Goal: Task Accomplishment & Management: Use online tool/utility

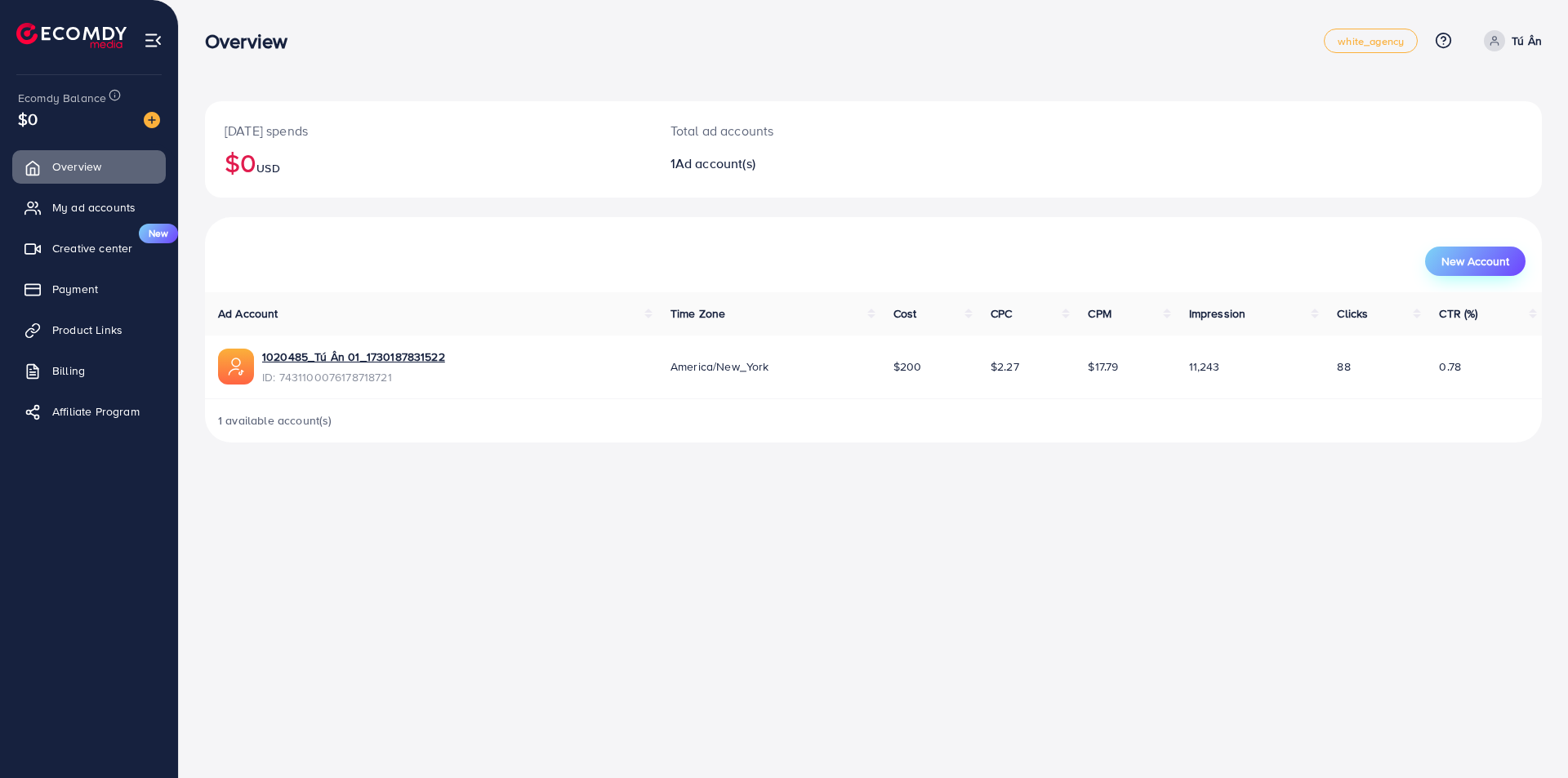
click at [1509, 255] on span "New Account" at bounding box center [1475, 261] width 68 height 11
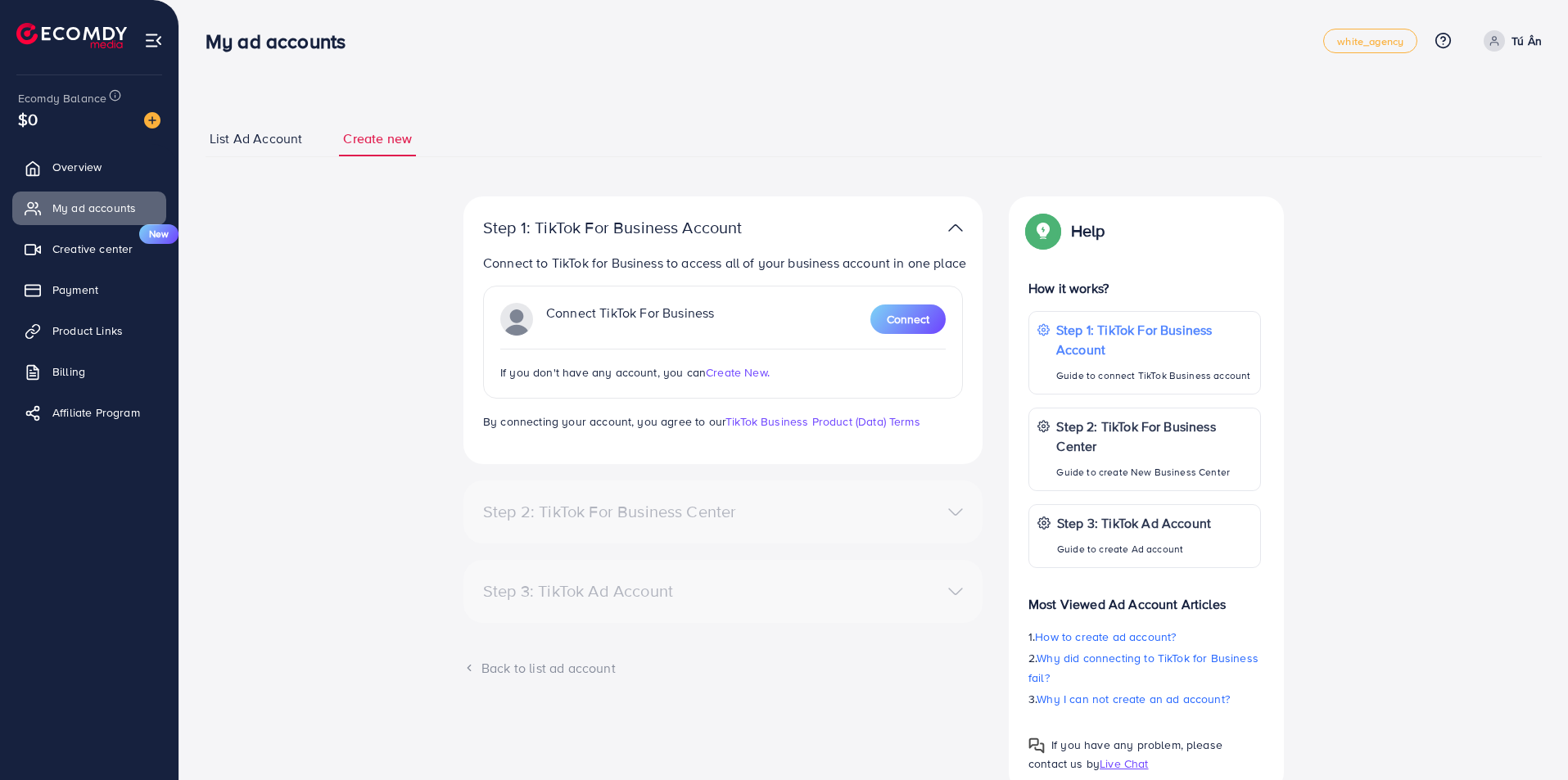
click at [255, 134] on span "List Ad Account" at bounding box center [255, 139] width 92 height 19
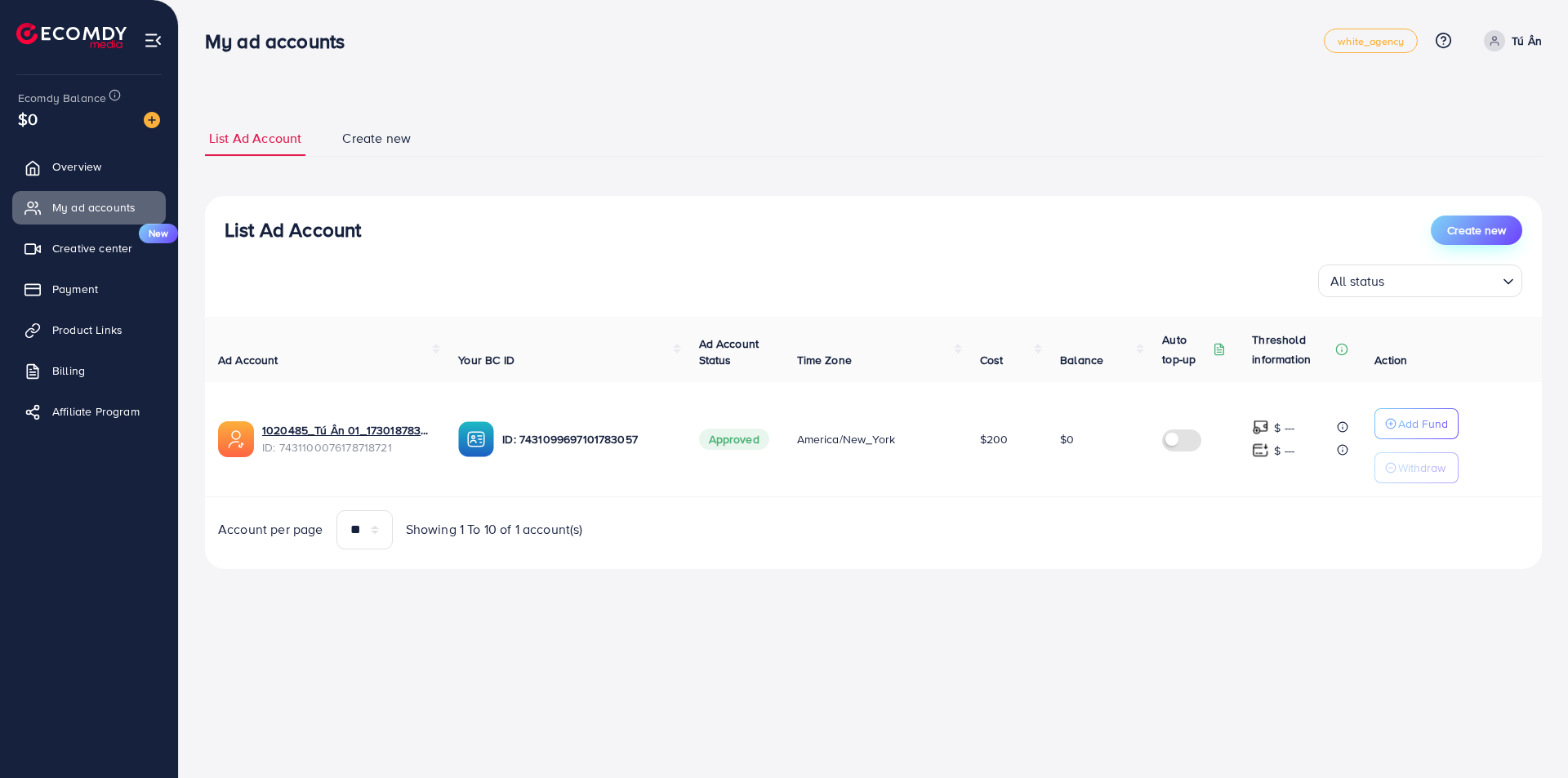
click at [1487, 227] on span "Create new" at bounding box center [1476, 230] width 58 height 17
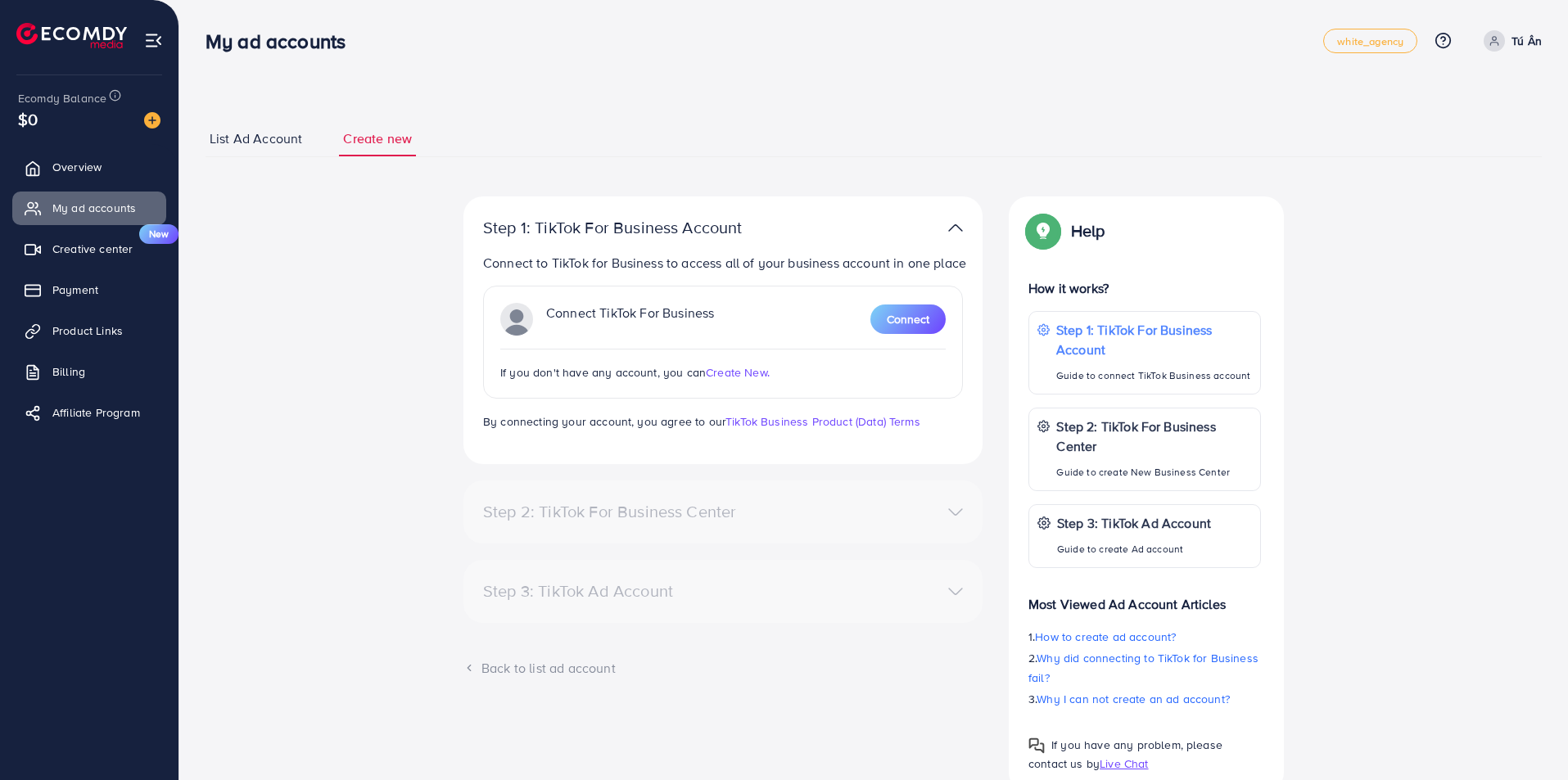
click at [811, 504] on div "Step 2: TikTok For Business Center" at bounding box center [723, 512] width 506 height 24
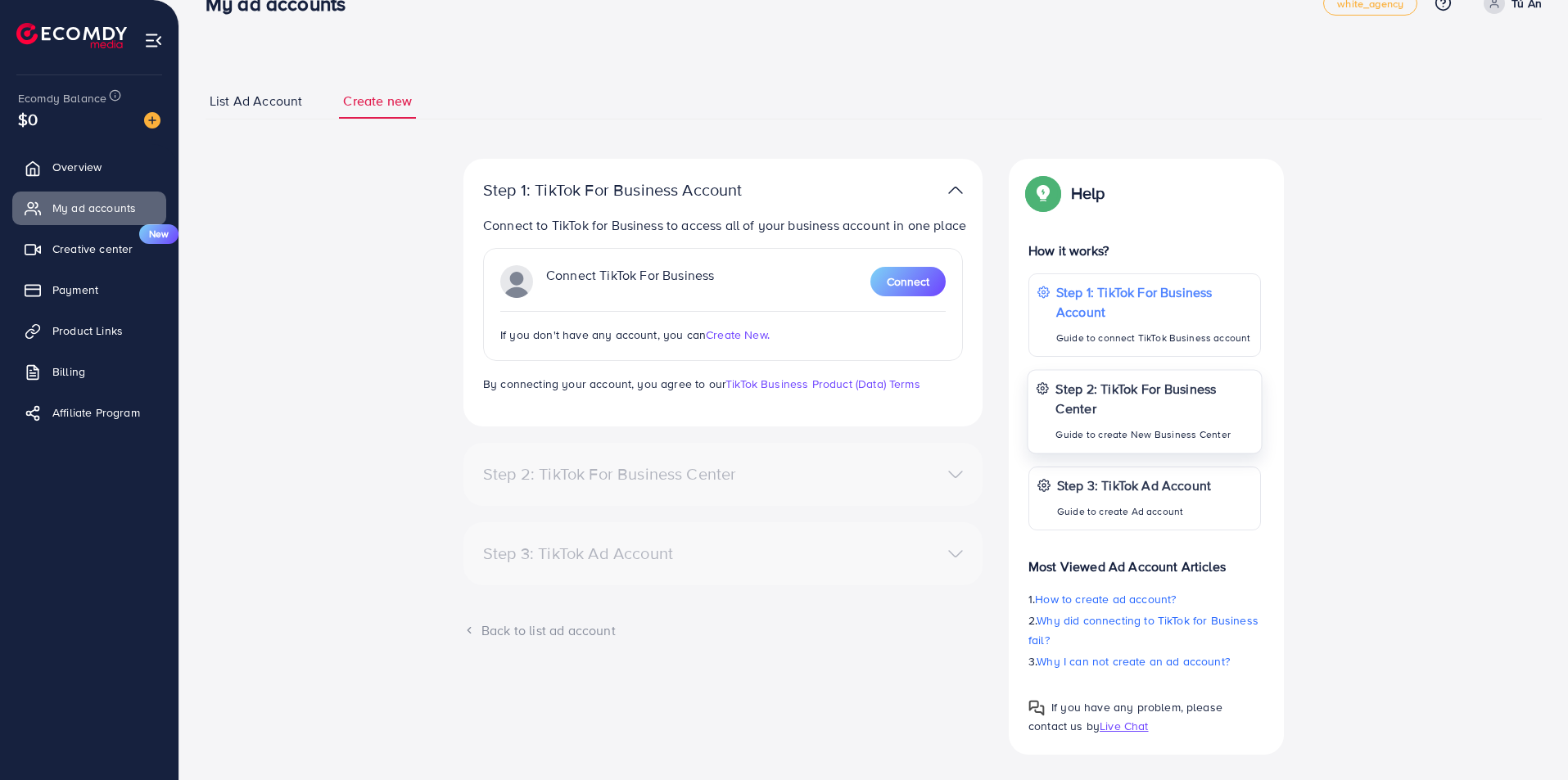
scroll to position [58, 0]
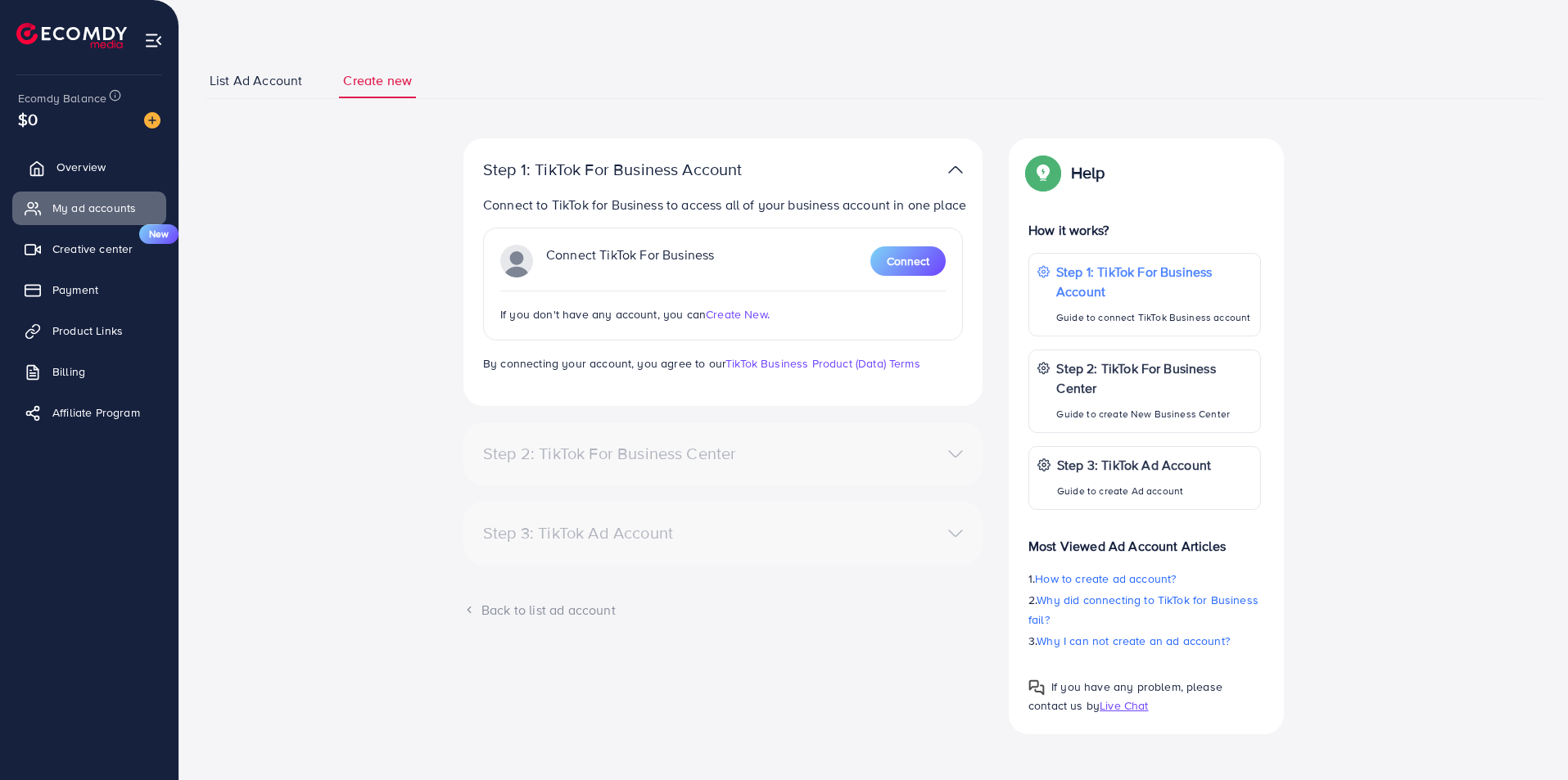
click at [88, 167] on span "Overview" at bounding box center [81, 168] width 49 height 17
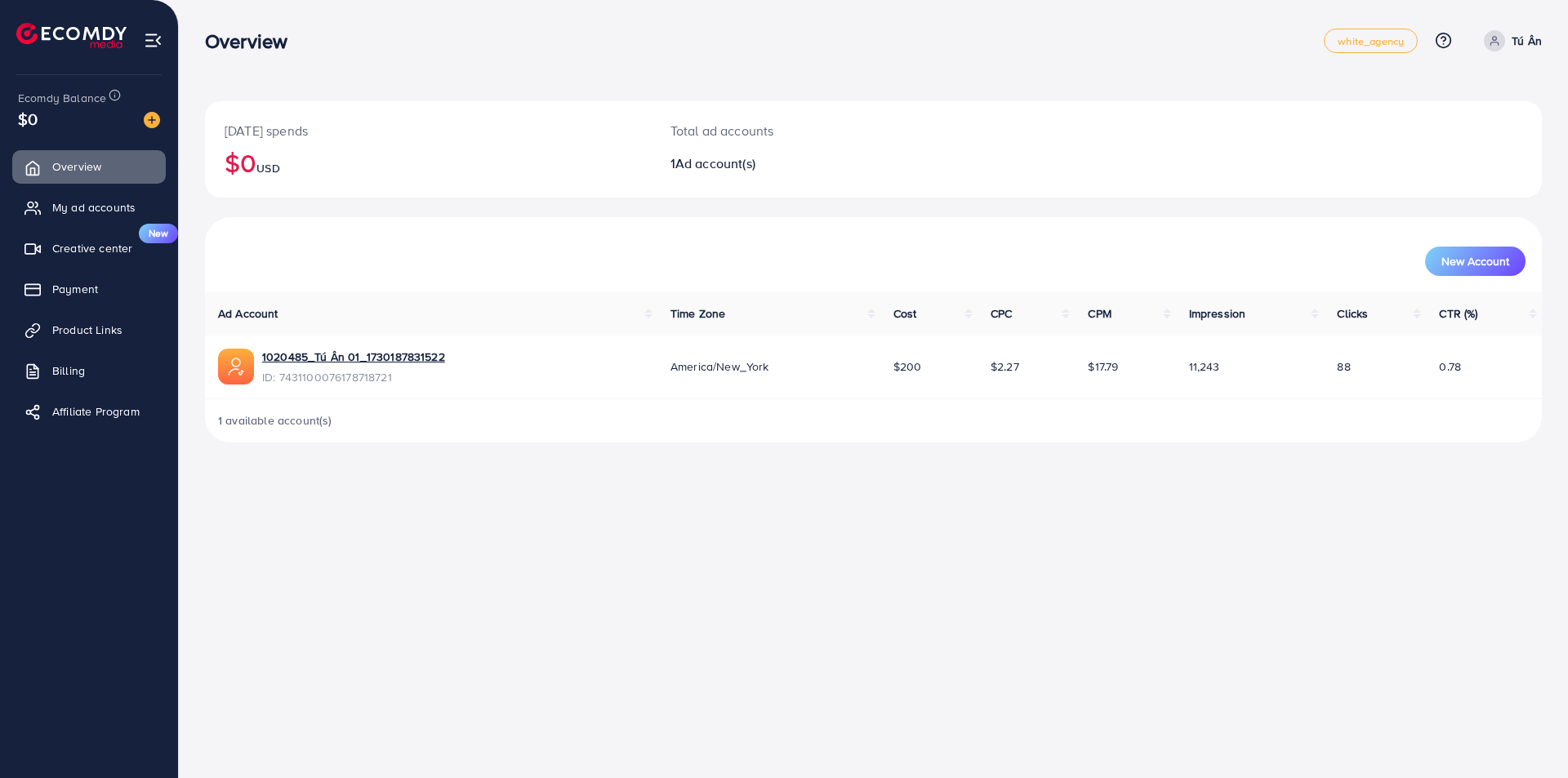
click at [785, 180] on div "Total ad accounts 1 Ad account(s)" at bounding box center [818, 149] width 334 height 97
